Goal: Check status: Check status

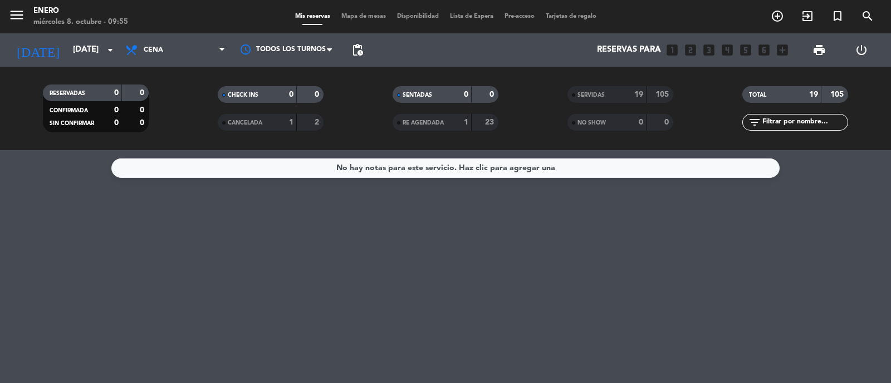
click at [598, 100] on div "SERVIDAS" at bounding box center [595, 94] width 51 height 13
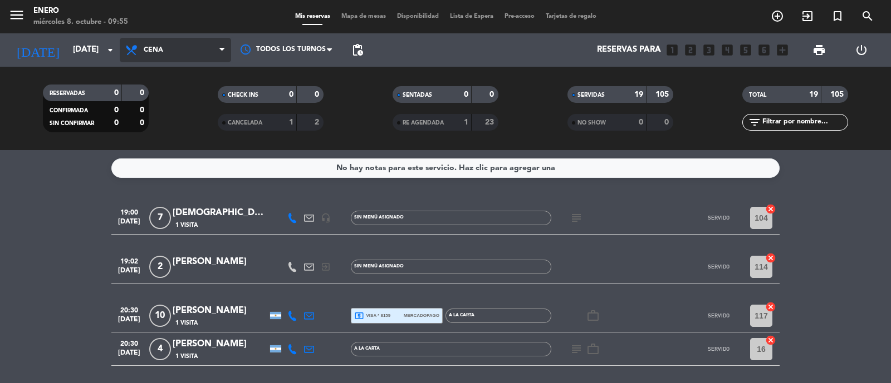
click at [157, 60] on span "Cena" at bounding box center [175, 50] width 111 height 24
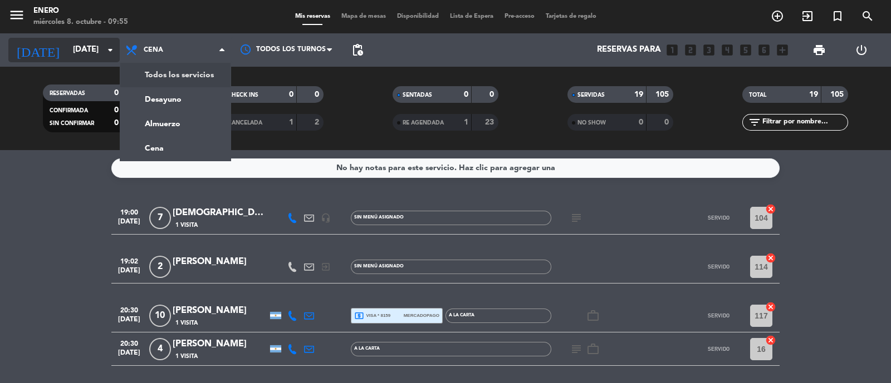
click at [87, 48] on input "[DATE]" at bounding box center [120, 50] width 107 height 21
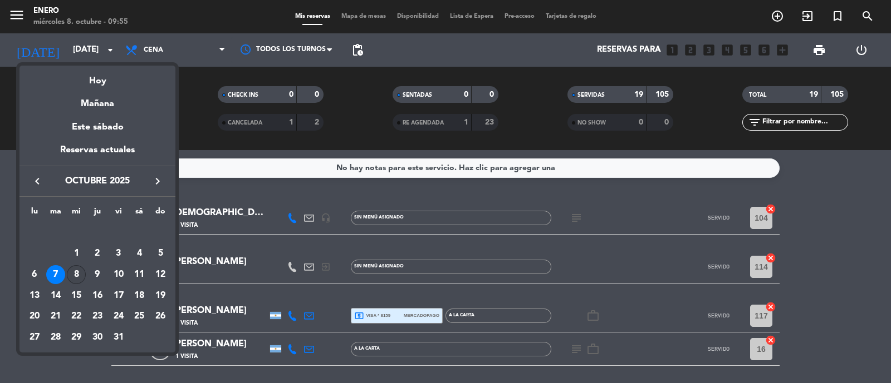
click at [83, 269] on div "8" at bounding box center [76, 274] width 19 height 19
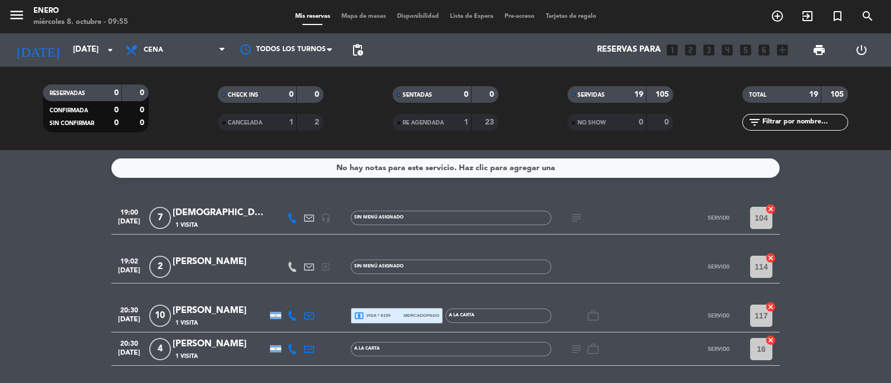
type input "[DATE]"
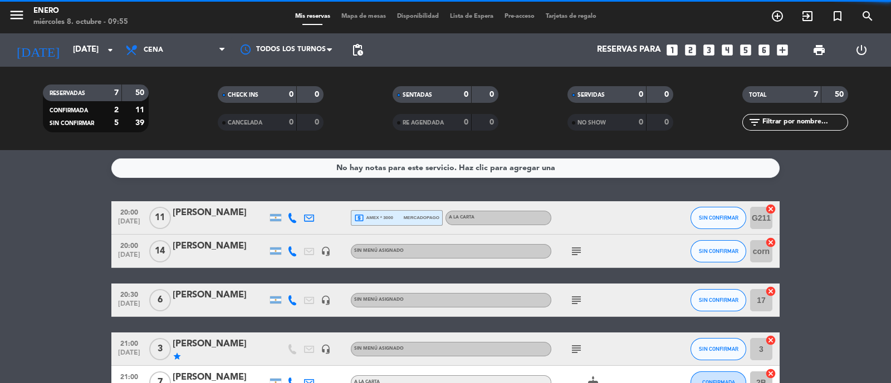
click at [178, 54] on span "Cena" at bounding box center [175, 50] width 111 height 24
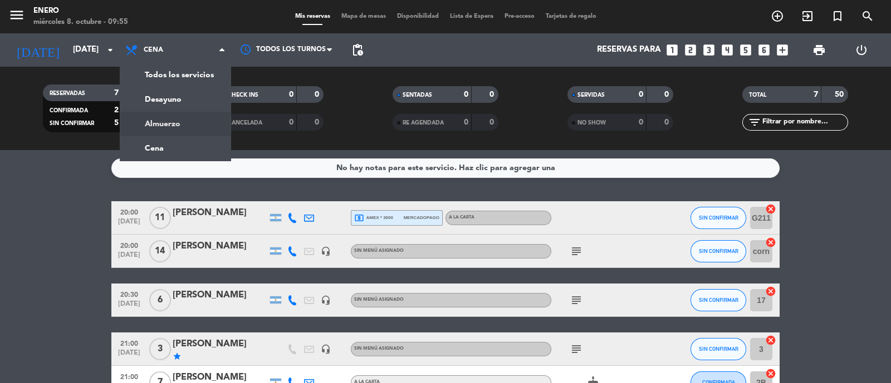
click at [31, 282] on bookings-row "20:00 [DATE] [PERSON_NAME] local_atm amex * 3000 mercadopago A LA CARTA SIN CON…" at bounding box center [445, 341] width 891 height 281
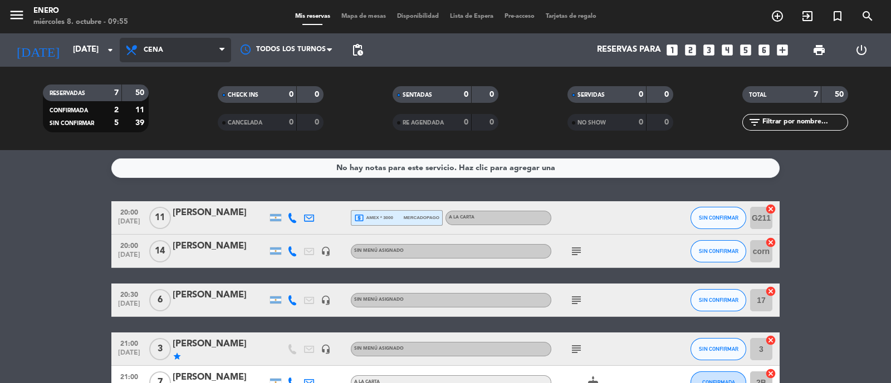
click at [152, 45] on span "Cena" at bounding box center [175, 50] width 111 height 24
click at [156, 125] on div "menu Enero [DATE] 8. octubre - 09:55 Mis reservas Mapa de mesas Disponibilidad …" at bounding box center [445, 75] width 891 height 150
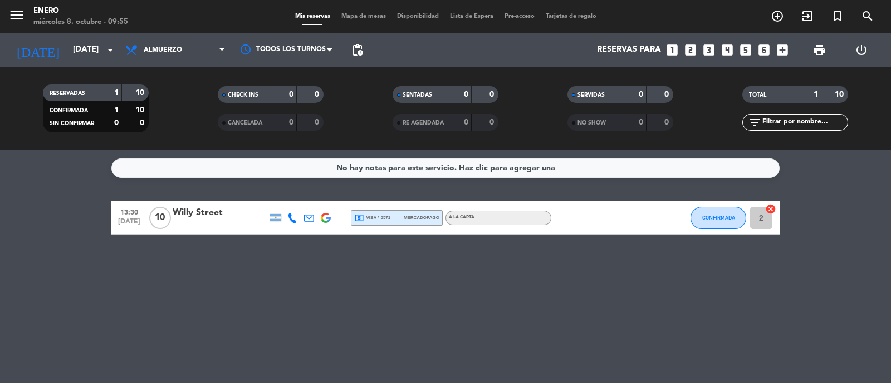
click at [378, 211] on div "local_atm visa * 5571 mercadopago" at bounding box center [396, 218] width 85 height 14
click at [279, 269] on div "No hay notas para este servicio. Haz clic para agregar una 13:30 [DATE][STREET_…" at bounding box center [445, 266] width 891 height 233
click at [391, 220] on div "local_atm visa * 5571 mercadopago" at bounding box center [396, 218] width 85 height 14
click at [289, 219] on icon at bounding box center [292, 218] width 10 height 10
click at [293, 203] on span "content_paste" at bounding box center [294, 199] width 8 height 8
